Goal: Task Accomplishment & Management: Manage account settings

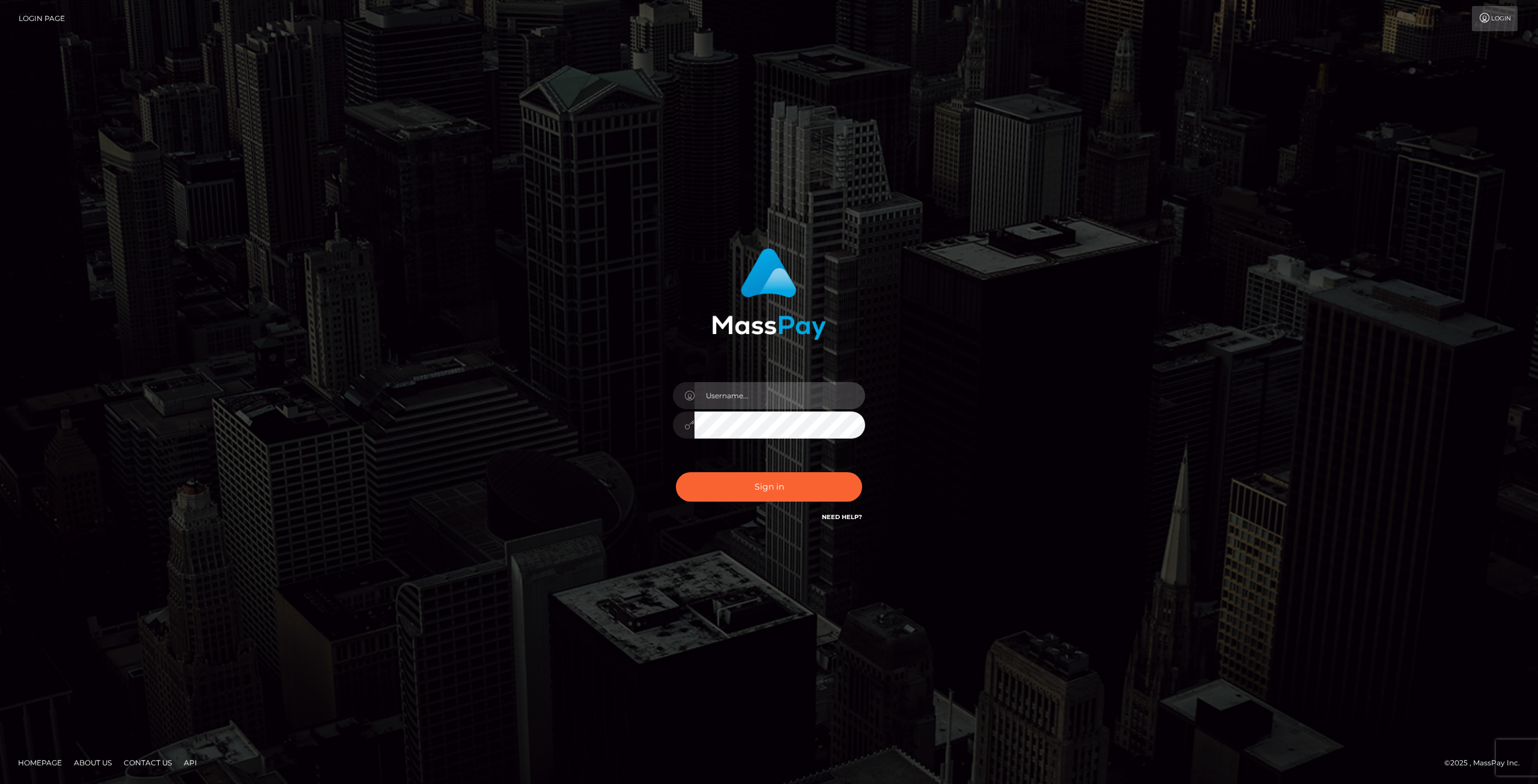
click at [754, 394] on input "text" at bounding box center [780, 396] width 171 height 27
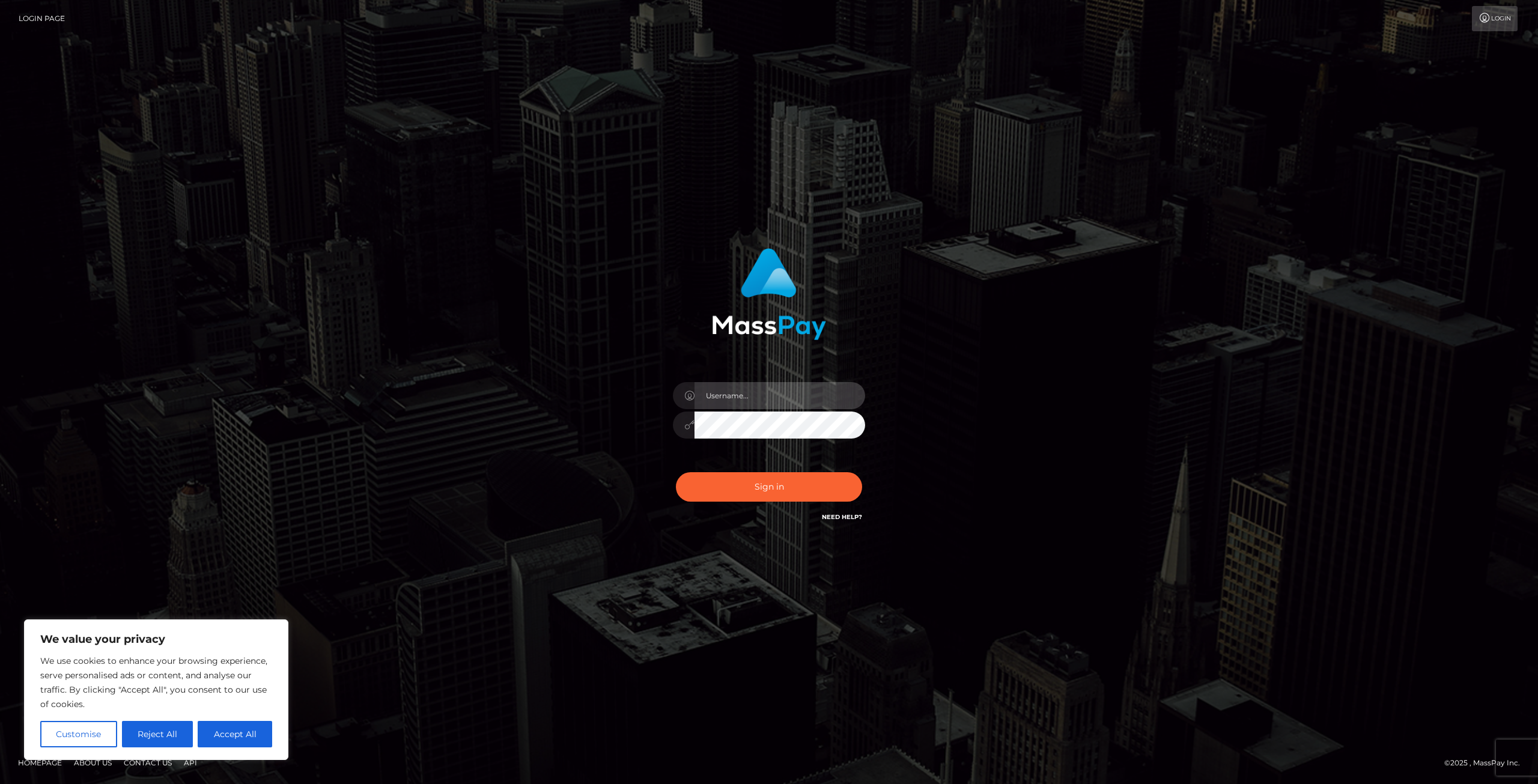
type input "austinroyall"
click at [676, 472] on button "Sign in" at bounding box center [768, 486] width 186 height 29
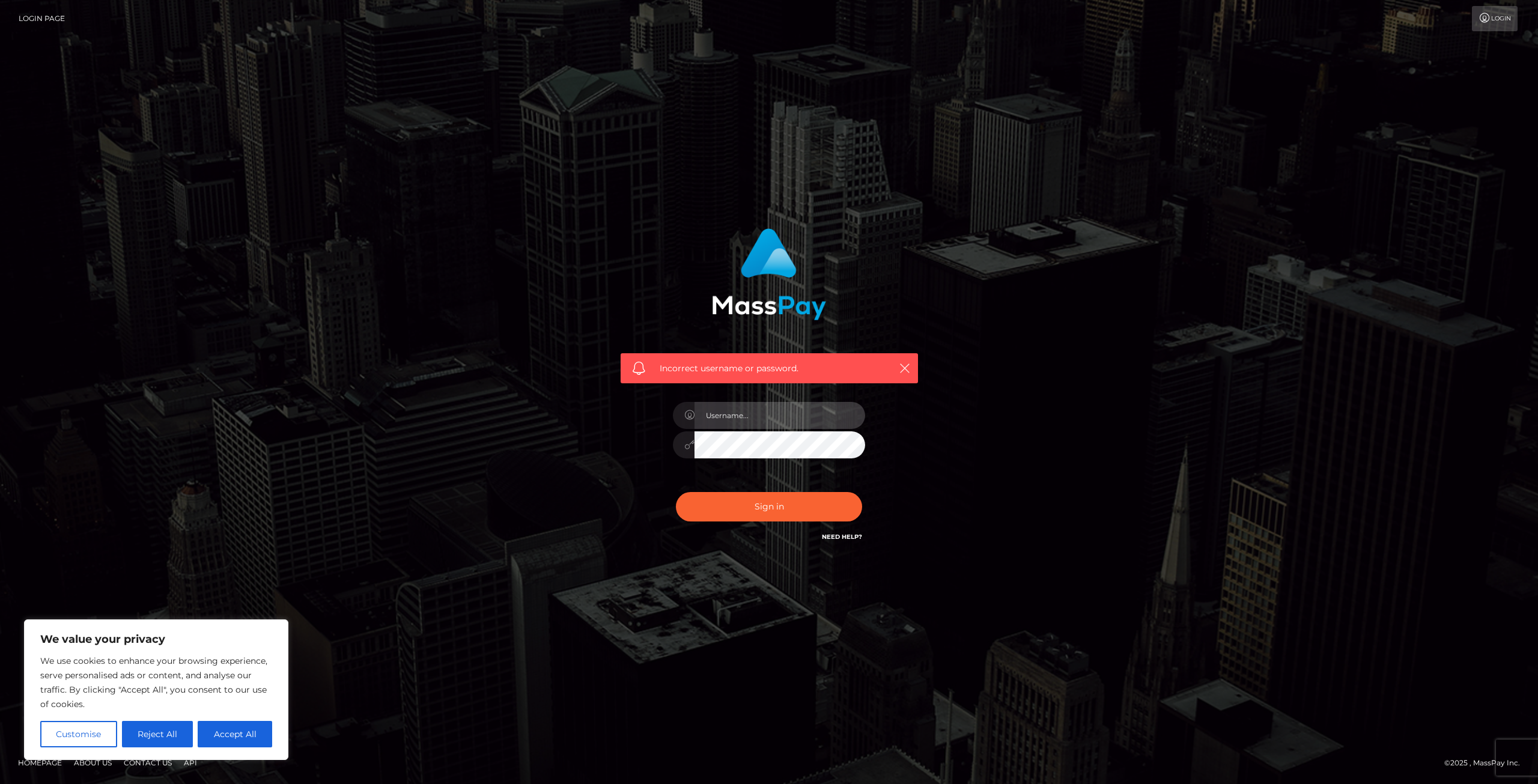
click at [779, 410] on input "text" at bounding box center [780, 415] width 171 height 27
type input "royallaustin@gmail.com"
click at [676, 492] on button "Sign in" at bounding box center [768, 506] width 186 height 29
click at [835, 532] on h6 "Need Help?" at bounding box center [841, 535] width 40 height 10
click at [856, 535] on link "Need Help?" at bounding box center [841, 536] width 40 height 8
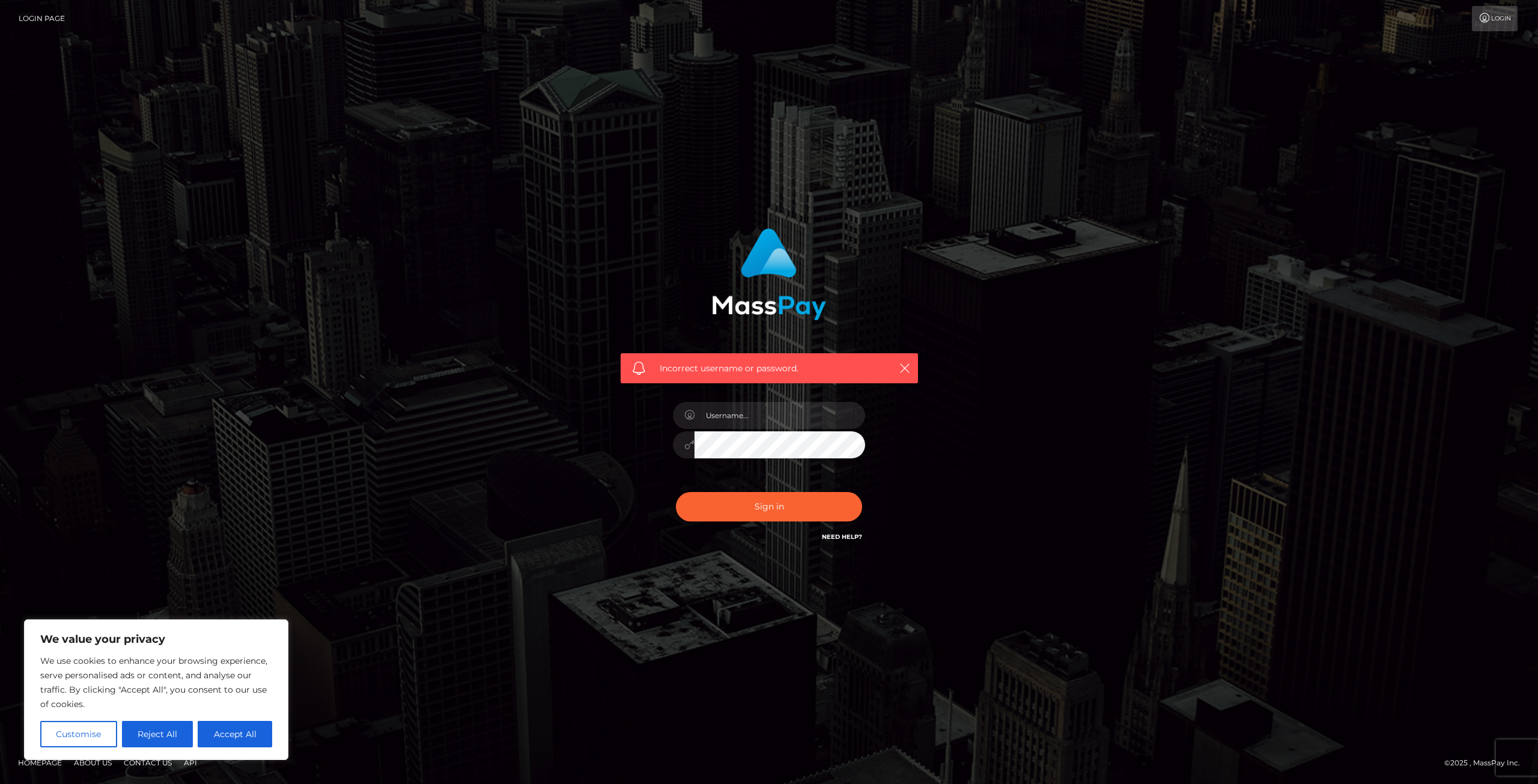
click at [536, 369] on div "Incorrect username or password." at bounding box center [769, 392] width 685 height 345
click at [835, 537] on link "Need Help?" at bounding box center [841, 536] width 40 height 8
click at [507, 300] on div "Incorrect username or password." at bounding box center [769, 392] width 685 height 345
click at [254, 730] on button "Accept All" at bounding box center [235, 734] width 75 height 27
checkbox input "true"
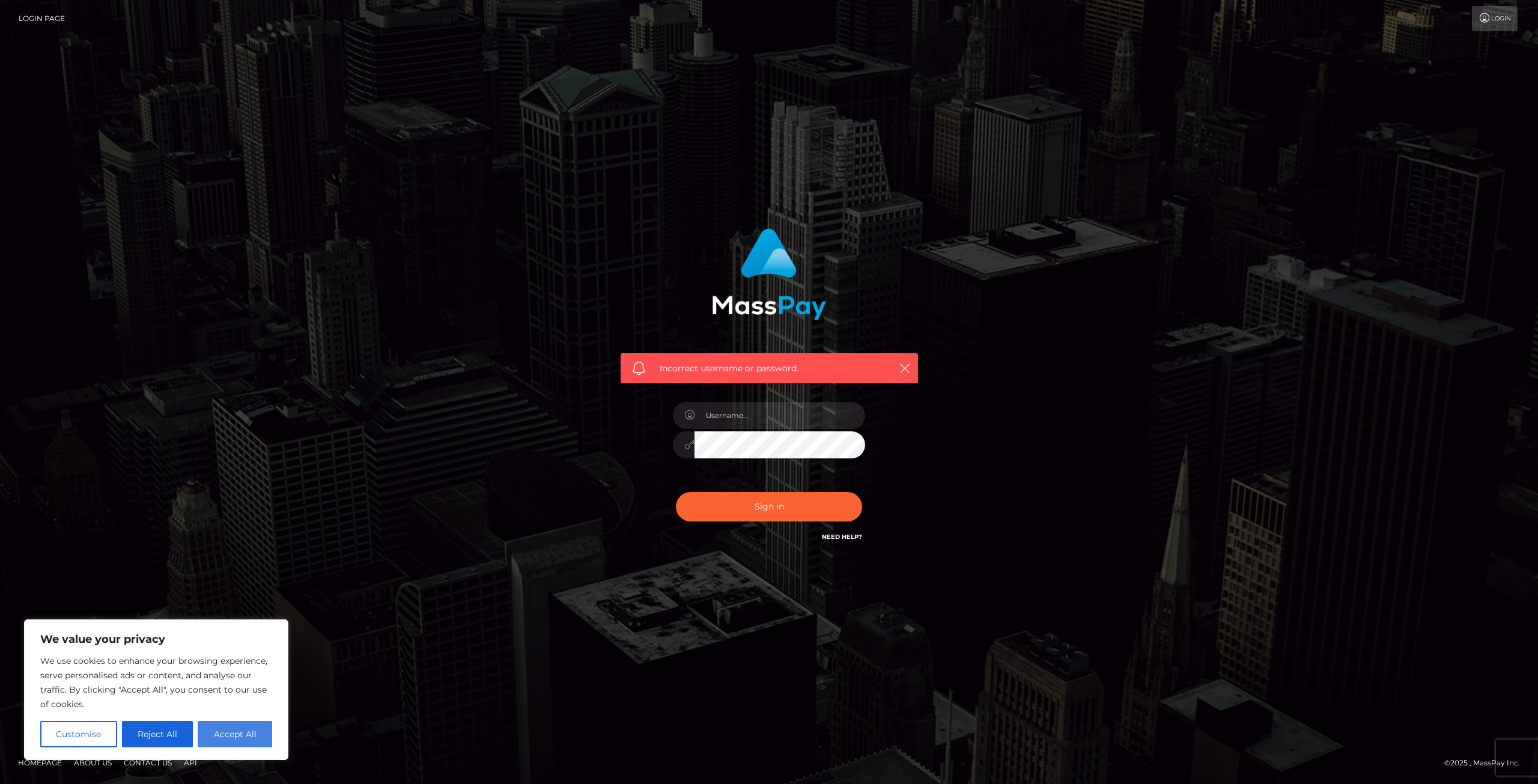
checkbox input "true"
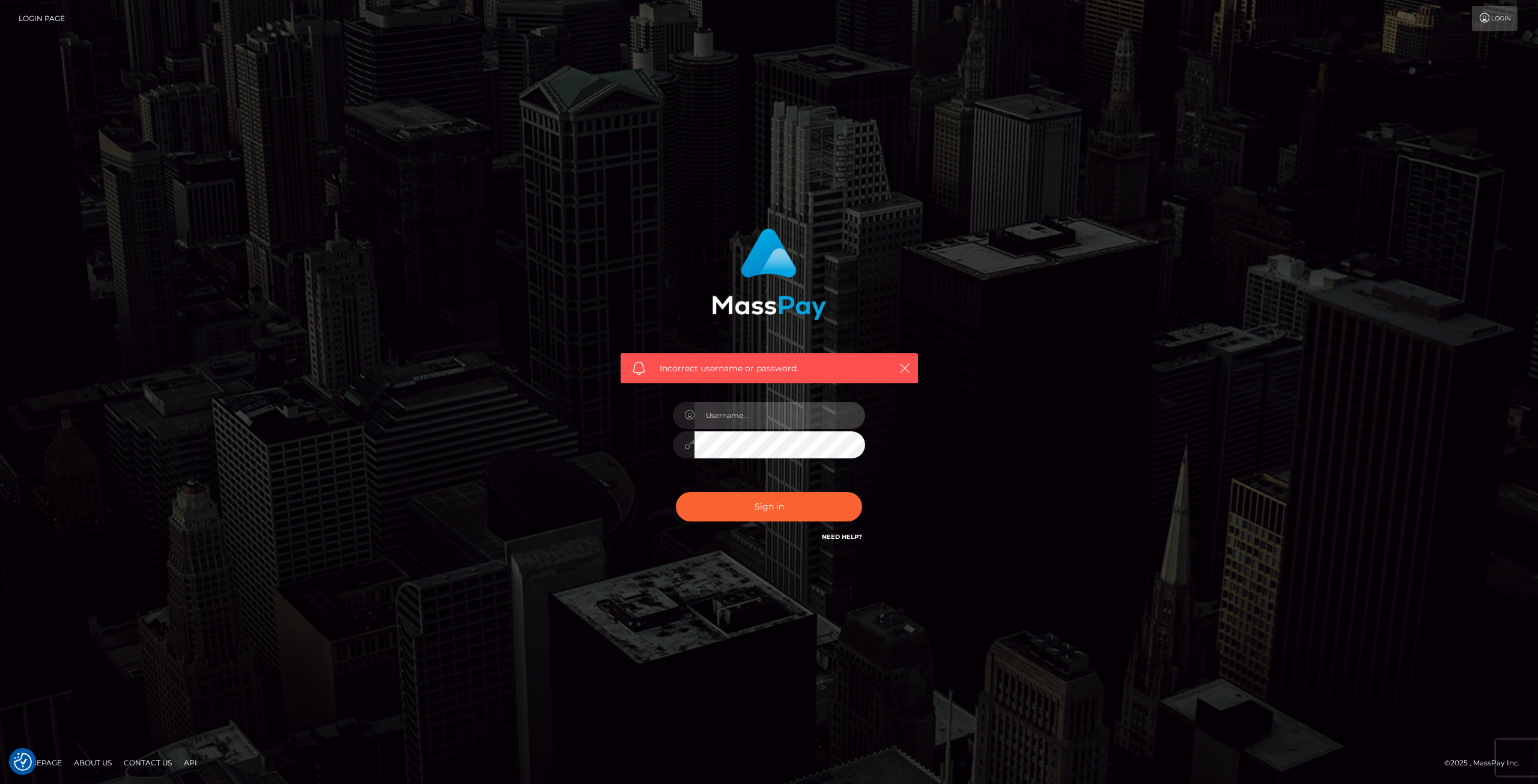
click at [749, 408] on input "text" at bounding box center [780, 415] width 171 height 27
click at [397, 319] on div "Incorrect username or password." at bounding box center [769, 391] width 1538 height 525
